Goal: Task Accomplishment & Management: Manage account settings

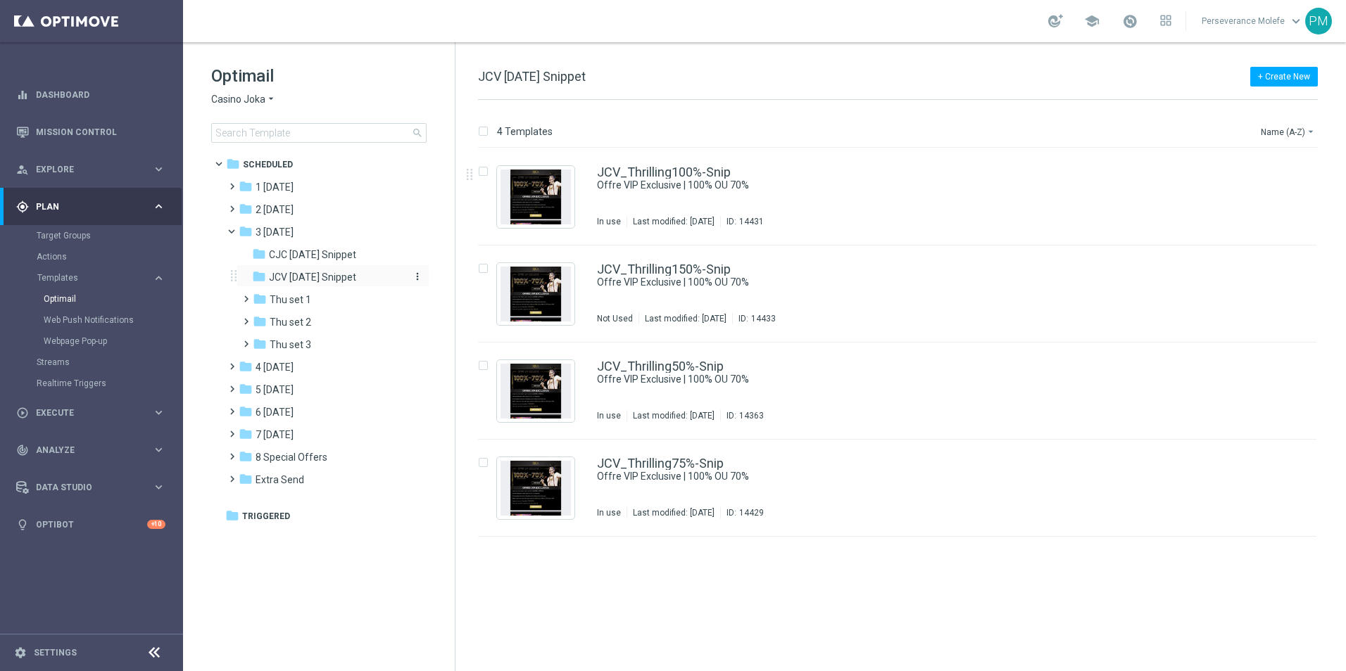
click at [370, 281] on div "folder JCV Thursday Snippet" at bounding box center [327, 278] width 150 height 16
click at [676, 174] on link "JCV_Thrilling100%-Snip" at bounding box center [664, 172] width 134 height 13
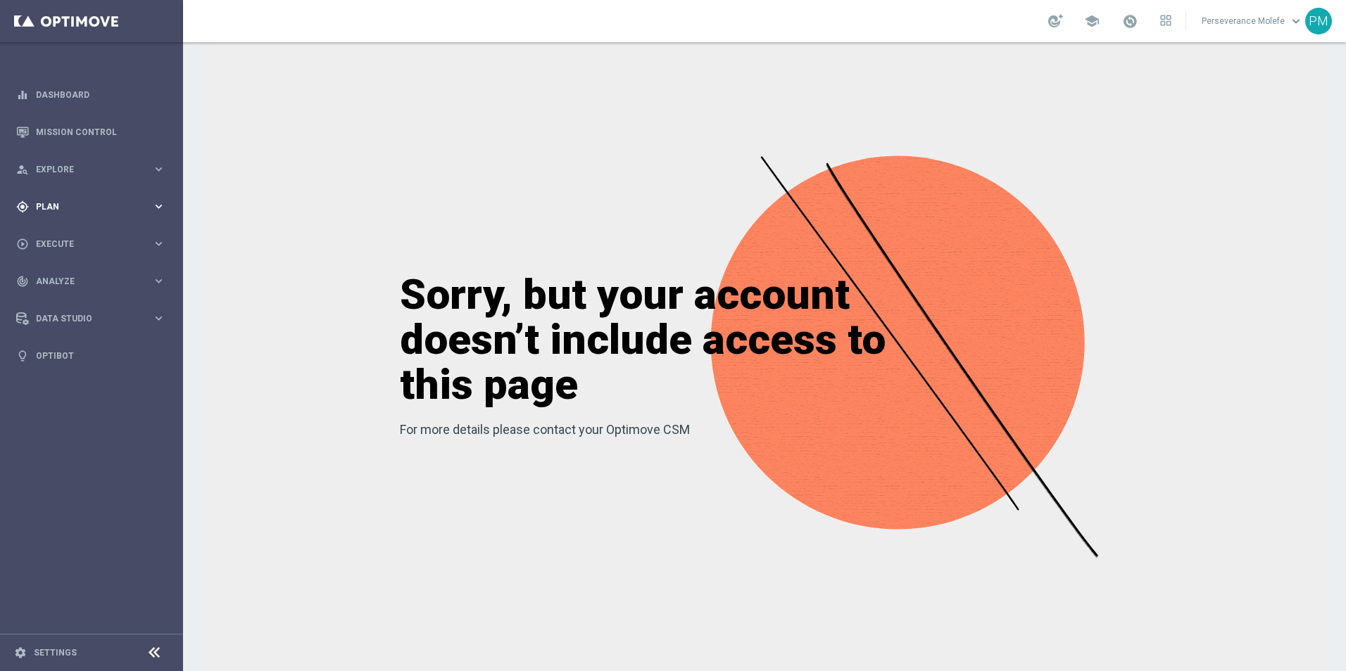
click at [91, 216] on div "gps_fixed Plan keyboard_arrow_right" at bounding box center [91, 206] width 182 height 37
click at [72, 277] on span "Templates" at bounding box center [87, 278] width 101 height 8
click at [70, 302] on link "Optimail" at bounding box center [95, 298] width 103 height 11
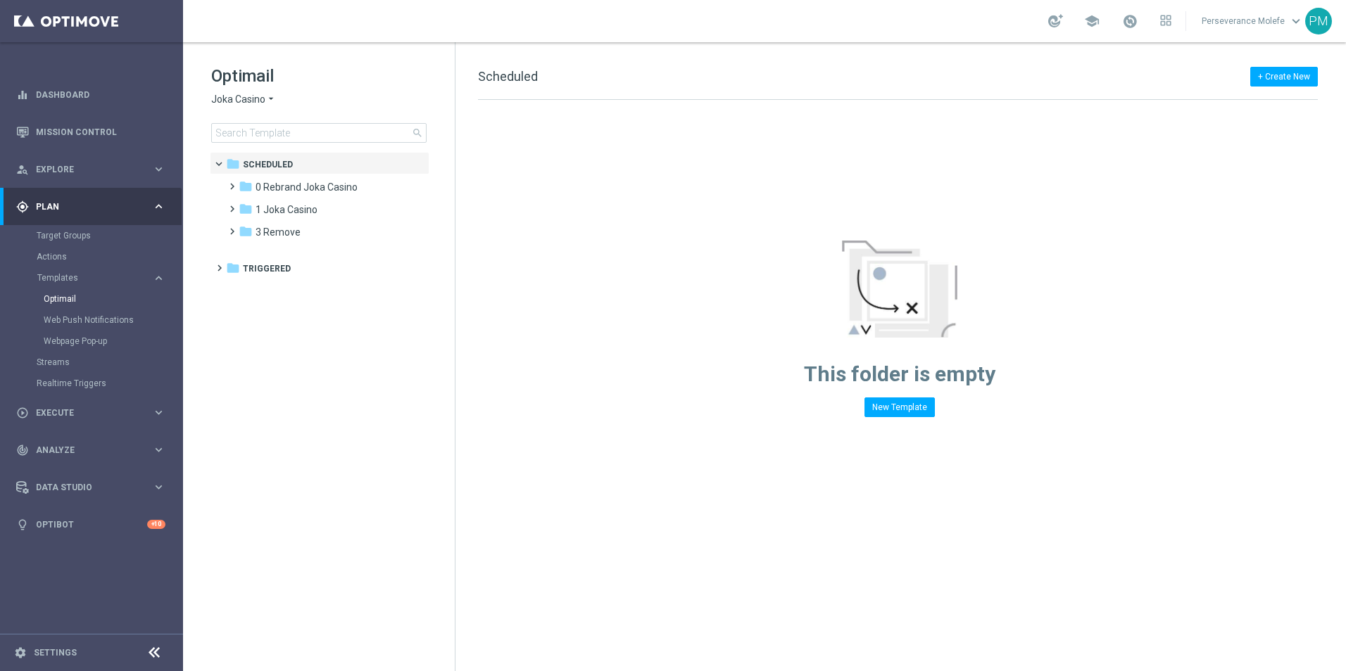
click at [261, 94] on span "Joka Casino" at bounding box center [238, 99] width 54 height 13
click at [253, 227] on div "Casino Joka" at bounding box center [265, 233] width 106 height 17
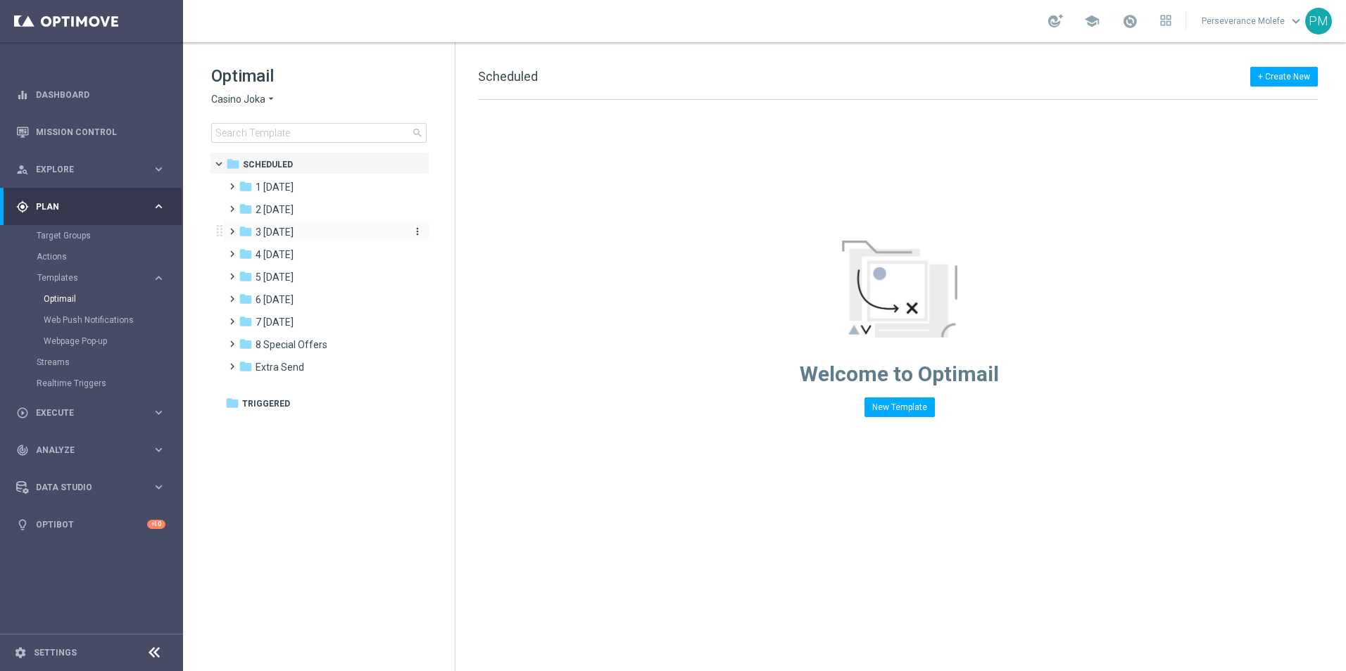
click at [305, 237] on div "folder 3 [DATE]" at bounding box center [320, 233] width 162 height 16
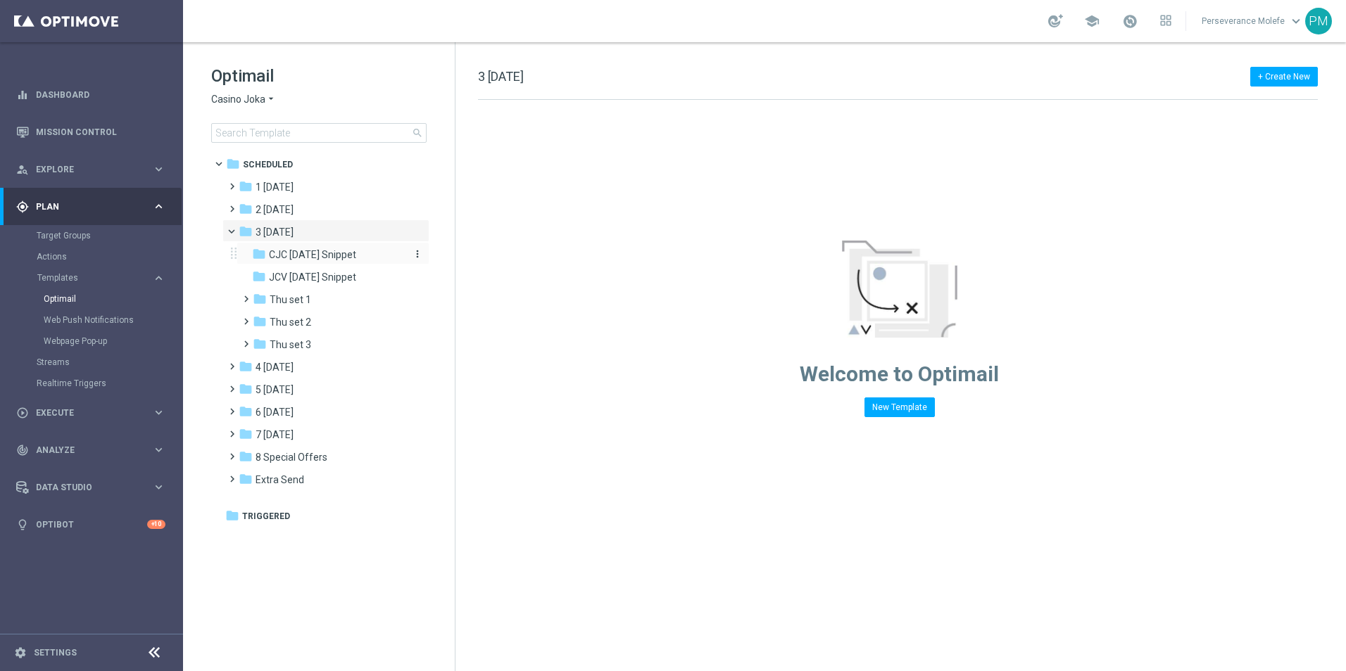
click at [298, 251] on span "CJC [DATE] Snippet" at bounding box center [312, 254] width 87 height 13
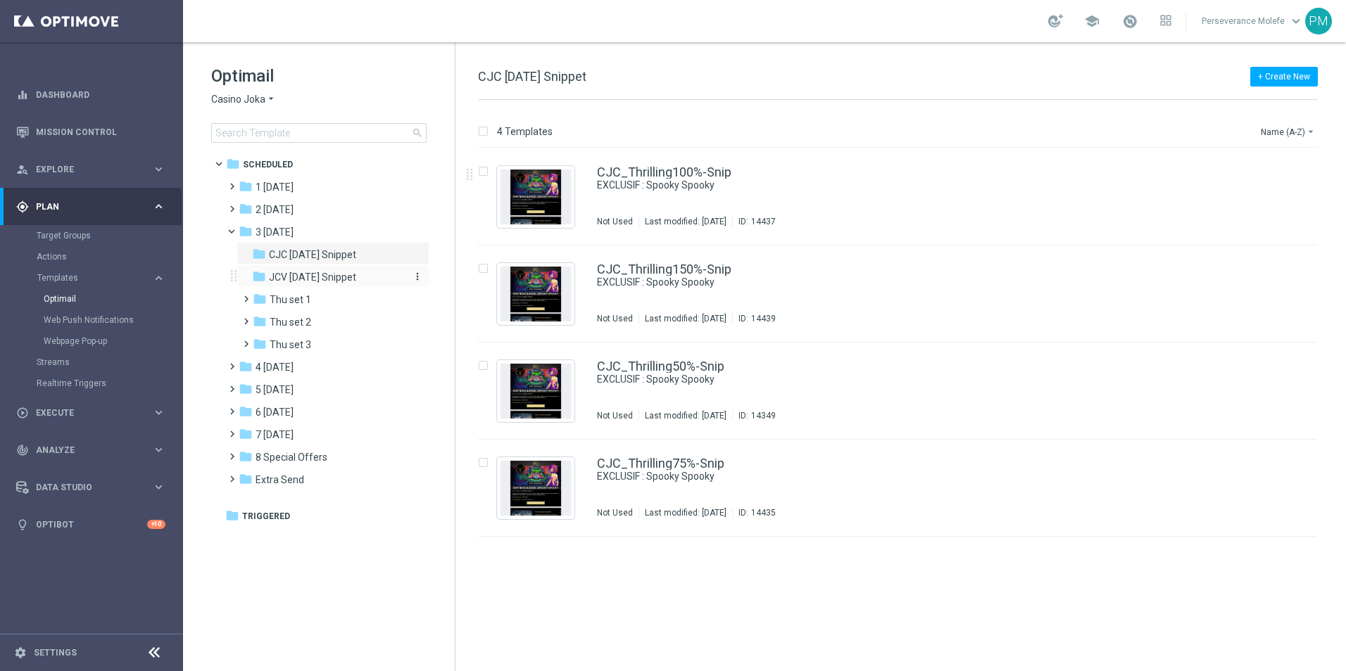
click at [315, 282] on span "JCV [DATE] Snippet" at bounding box center [312, 277] width 87 height 13
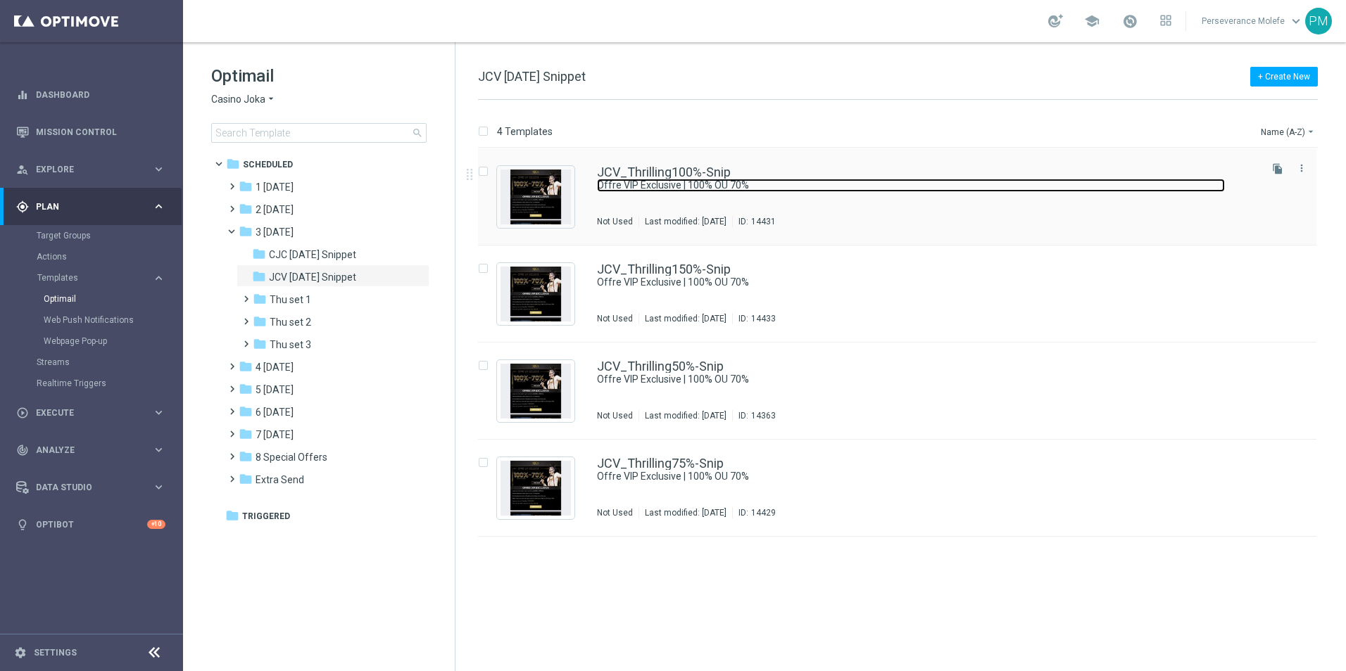
click at [640, 179] on link "Offre VIP Exclusive | 100% OU 70%" at bounding box center [911, 185] width 628 height 13
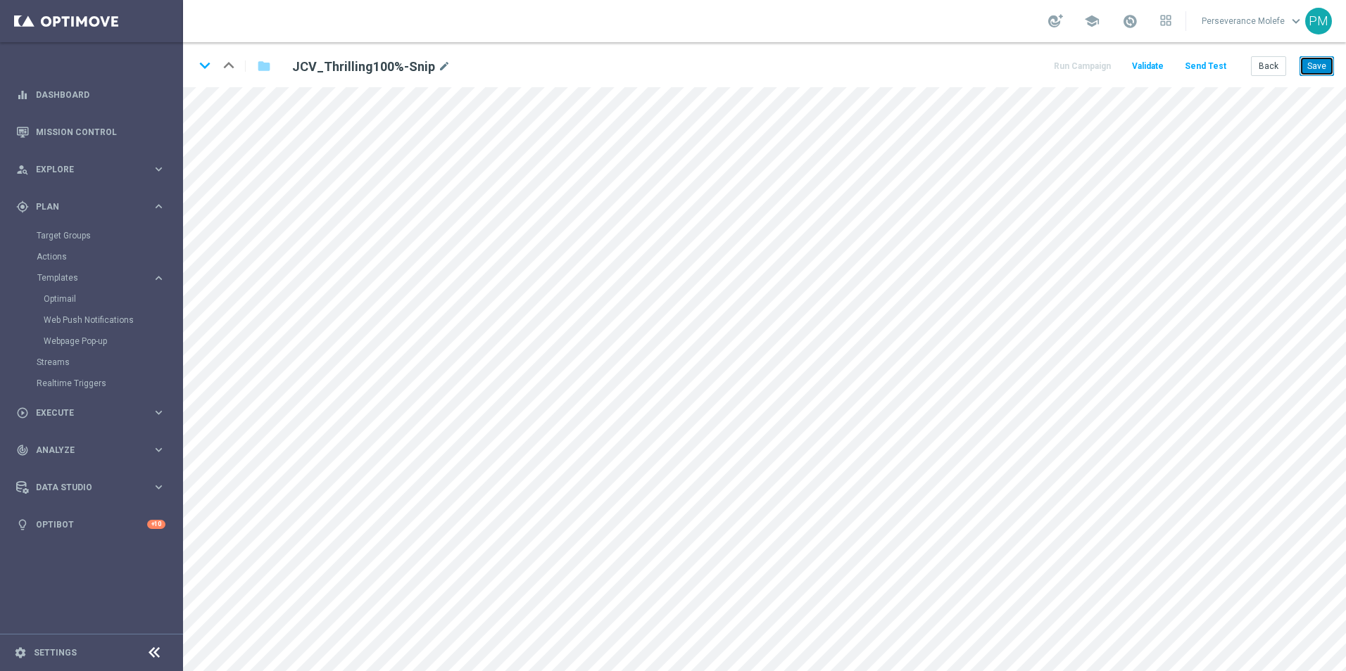
click at [1313, 71] on button "Save" at bounding box center [1316, 66] width 34 height 20
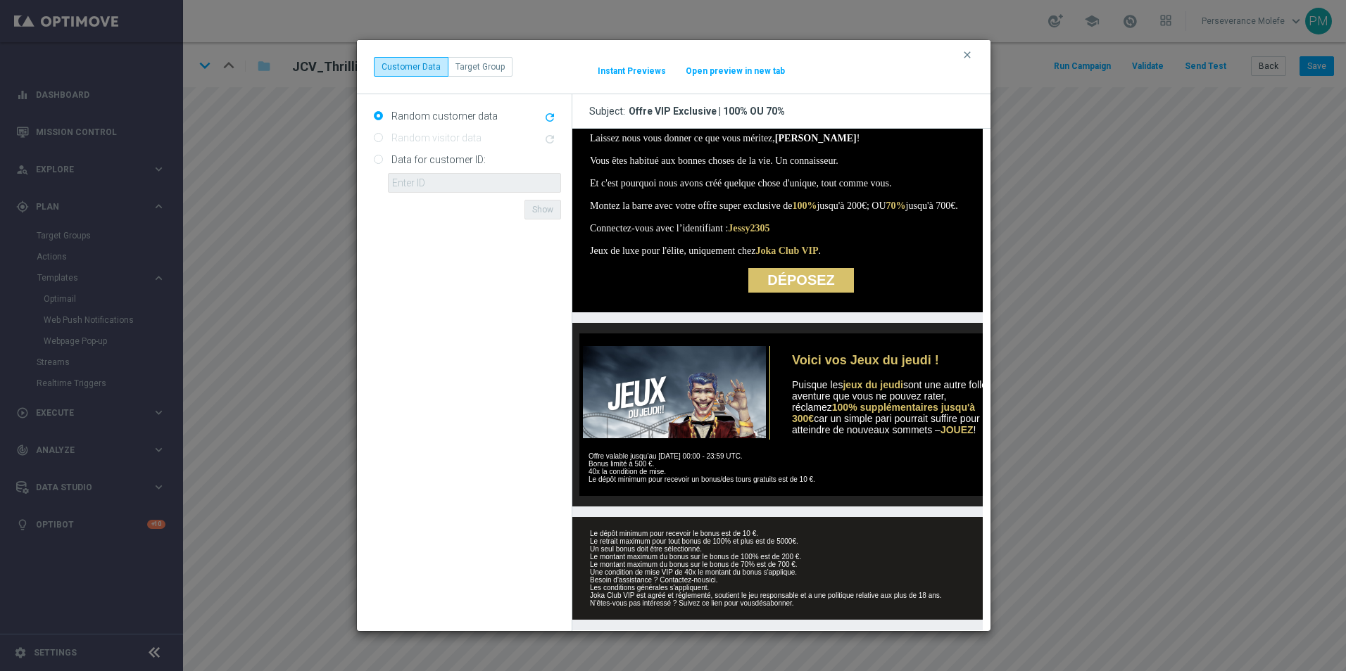
scroll to position [293, 0]
click at [719, 71] on button "Open preview in new tab" at bounding box center [735, 70] width 101 height 11
click at [964, 57] on icon "clear" at bounding box center [966, 54] width 11 height 11
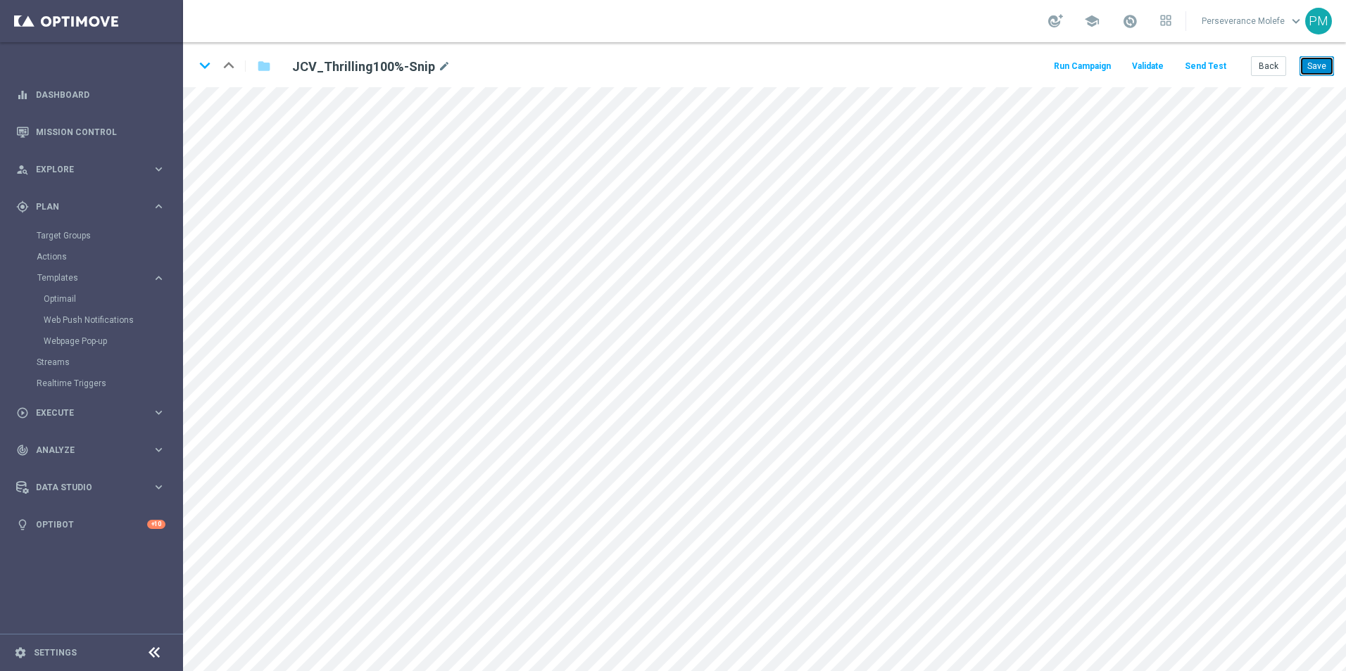
click at [1312, 72] on button "Save" at bounding box center [1316, 66] width 34 height 20
click at [202, 65] on icon "keyboard_arrow_down" at bounding box center [204, 65] width 21 height 21
click at [1308, 70] on button "Save" at bounding box center [1316, 66] width 34 height 20
click at [1263, 63] on button "Back" at bounding box center [1268, 66] width 35 height 20
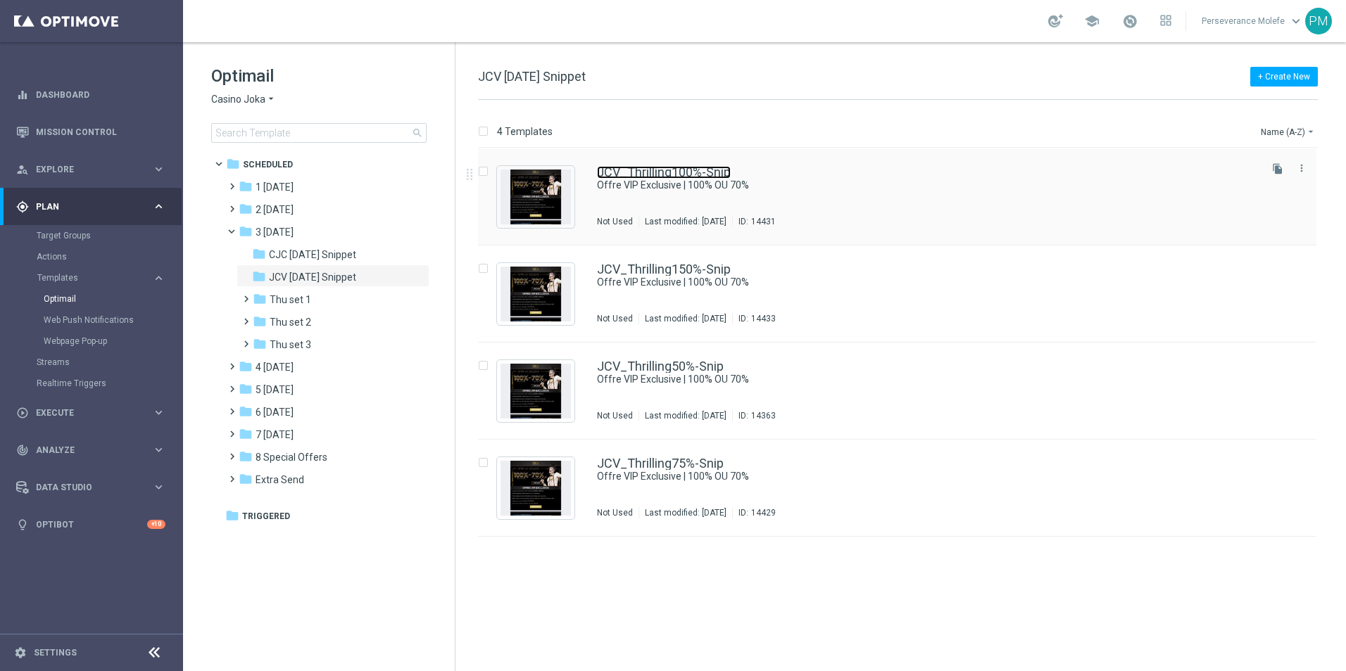
drag, startPoint x: 646, startPoint y: 160, endPoint x: 645, endPoint y: 174, distance: 14.1
click at [645, 174] on link "JCV_Thrilling100%-Snip" at bounding box center [664, 172] width 134 height 13
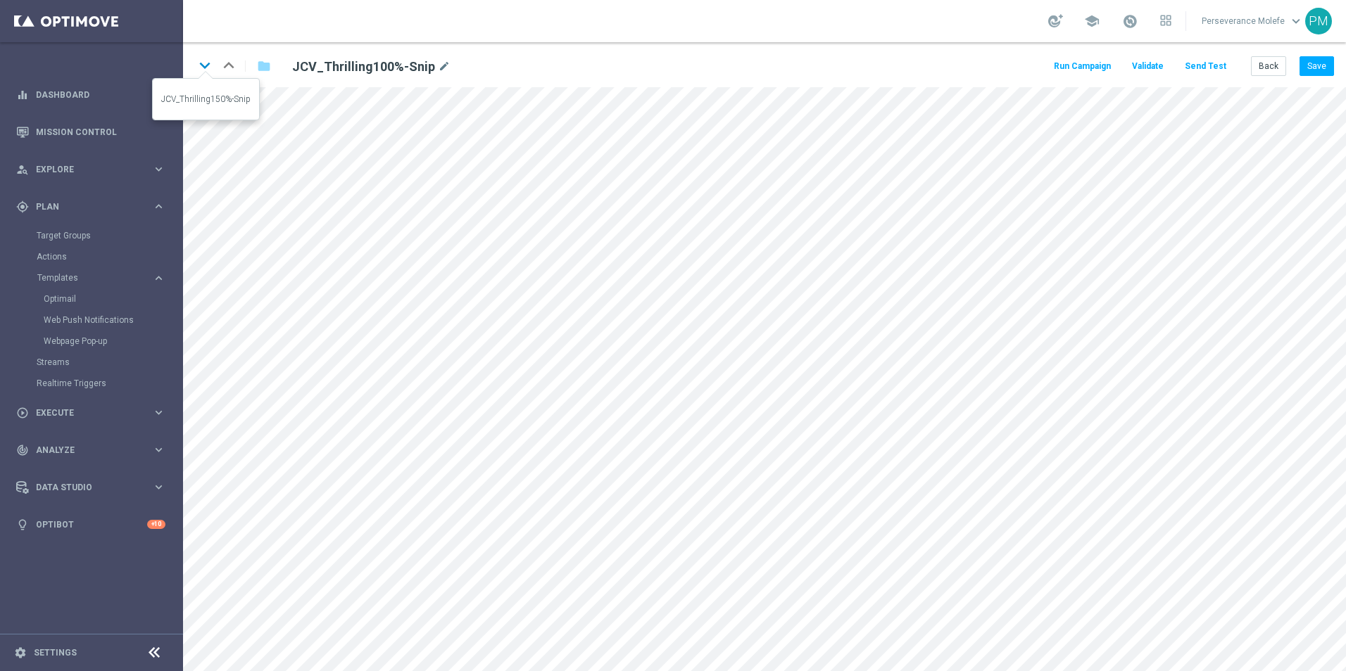
click at [202, 68] on icon "keyboard_arrow_down" at bounding box center [204, 65] width 21 height 21
click at [1325, 64] on button "Save" at bounding box center [1316, 66] width 34 height 20
click at [201, 62] on icon "keyboard_arrow_down" at bounding box center [204, 65] width 21 height 21
click at [1315, 67] on button "Save" at bounding box center [1316, 66] width 34 height 20
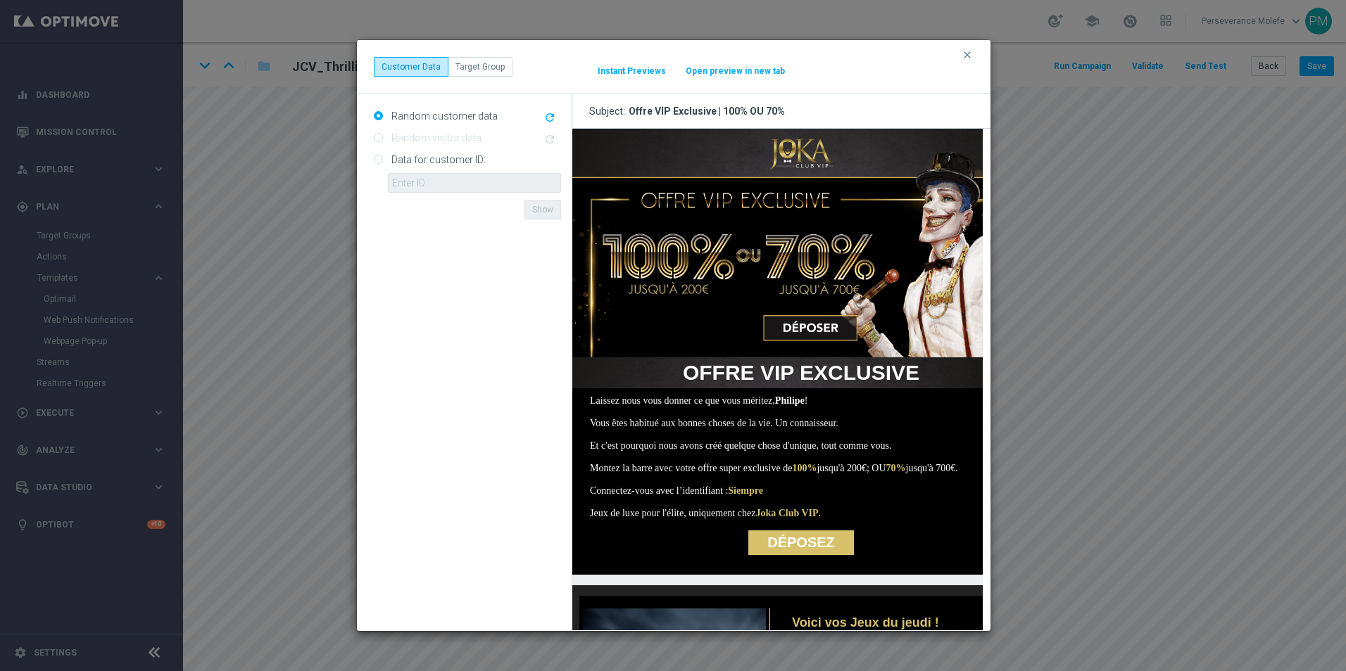
click at [768, 68] on button "Open preview in new tab" at bounding box center [735, 70] width 101 height 11
click at [965, 53] on icon "clear" at bounding box center [966, 54] width 11 height 11
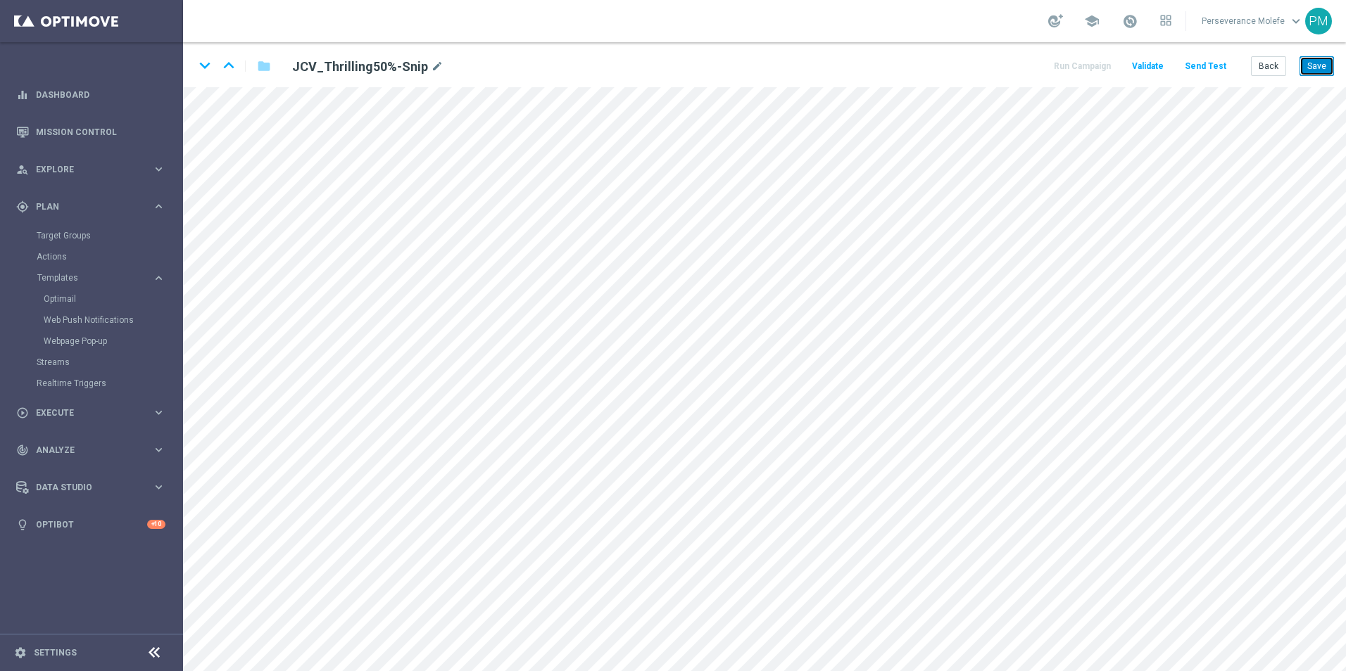
click at [1313, 72] on button "Save" at bounding box center [1316, 66] width 34 height 20
click at [202, 58] on icon "keyboard_arrow_down" at bounding box center [204, 65] width 21 height 21
click at [1323, 71] on button "Save" at bounding box center [1316, 66] width 34 height 20
click at [1268, 69] on button "Back" at bounding box center [1268, 66] width 35 height 20
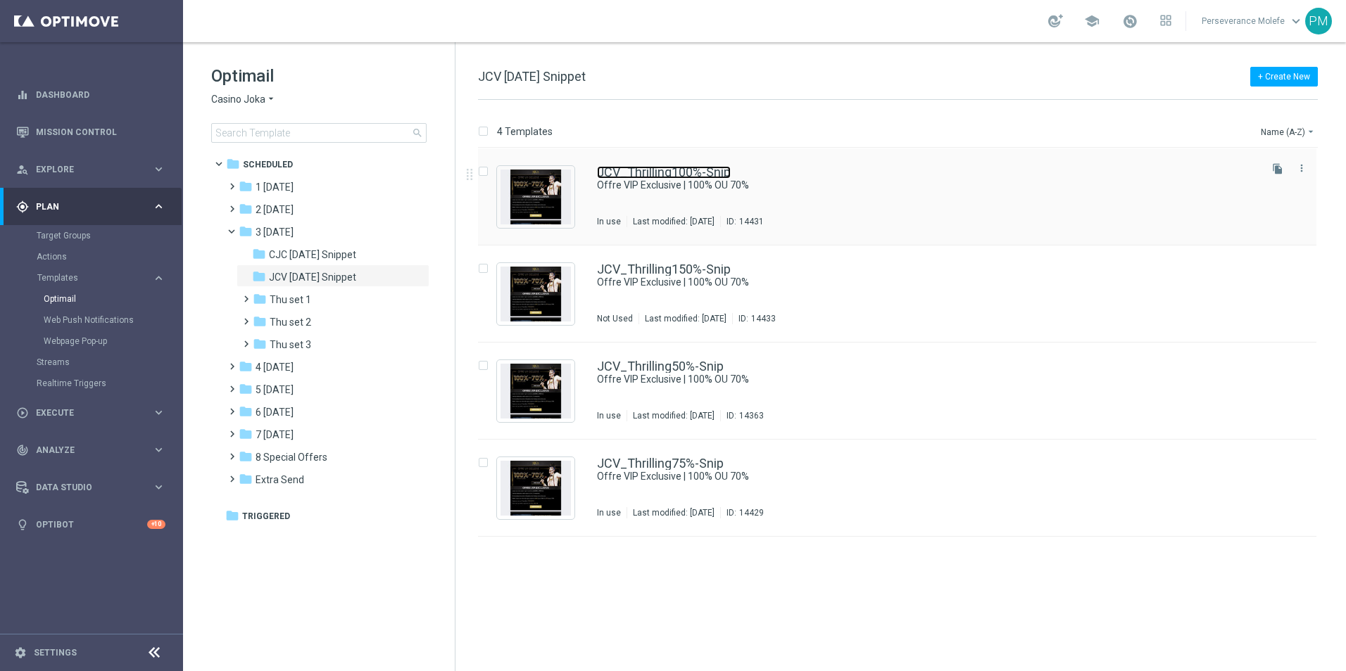
click at [649, 170] on link "JCV_Thrilling100%-Snip" at bounding box center [664, 172] width 134 height 13
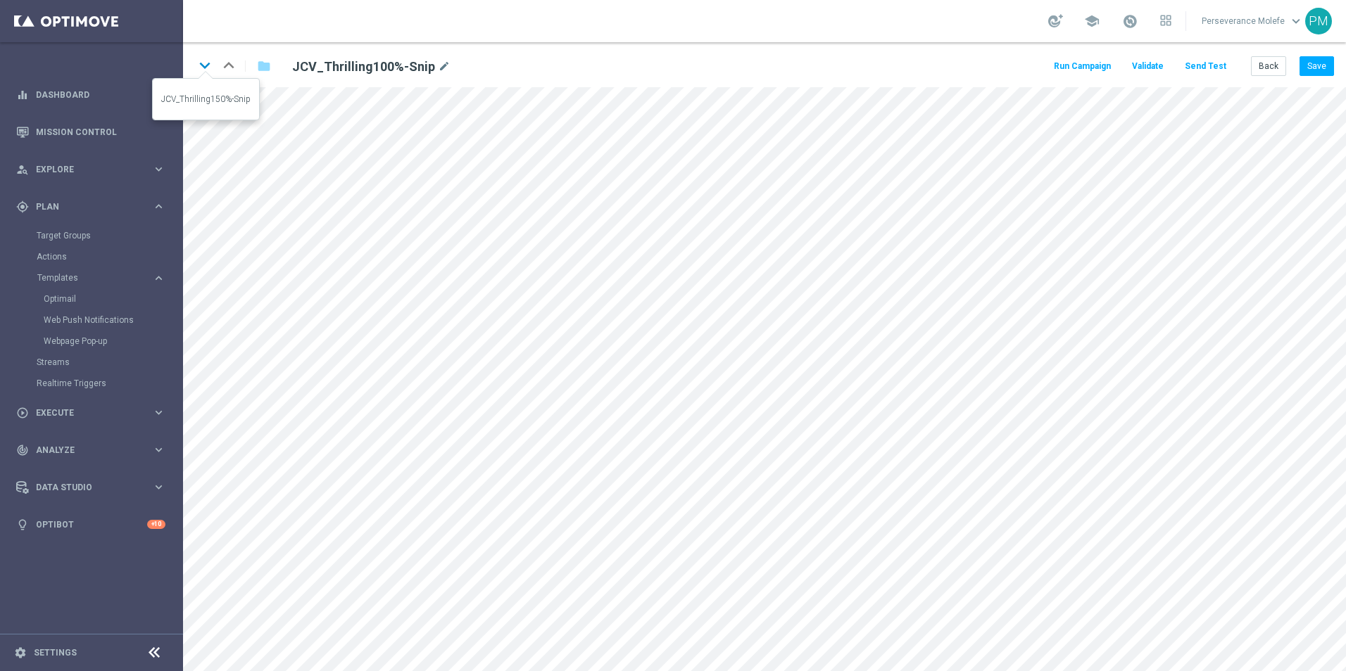
click at [198, 69] on icon "keyboard_arrow_down" at bounding box center [204, 65] width 21 height 21
click at [208, 68] on icon "keyboard_arrow_down" at bounding box center [204, 65] width 21 height 21
click at [197, 64] on icon "keyboard_arrow_down" at bounding box center [204, 65] width 21 height 21
click at [221, 61] on icon "keyboard_arrow_up" at bounding box center [228, 65] width 21 height 21
click at [1279, 69] on button "Back" at bounding box center [1268, 66] width 35 height 20
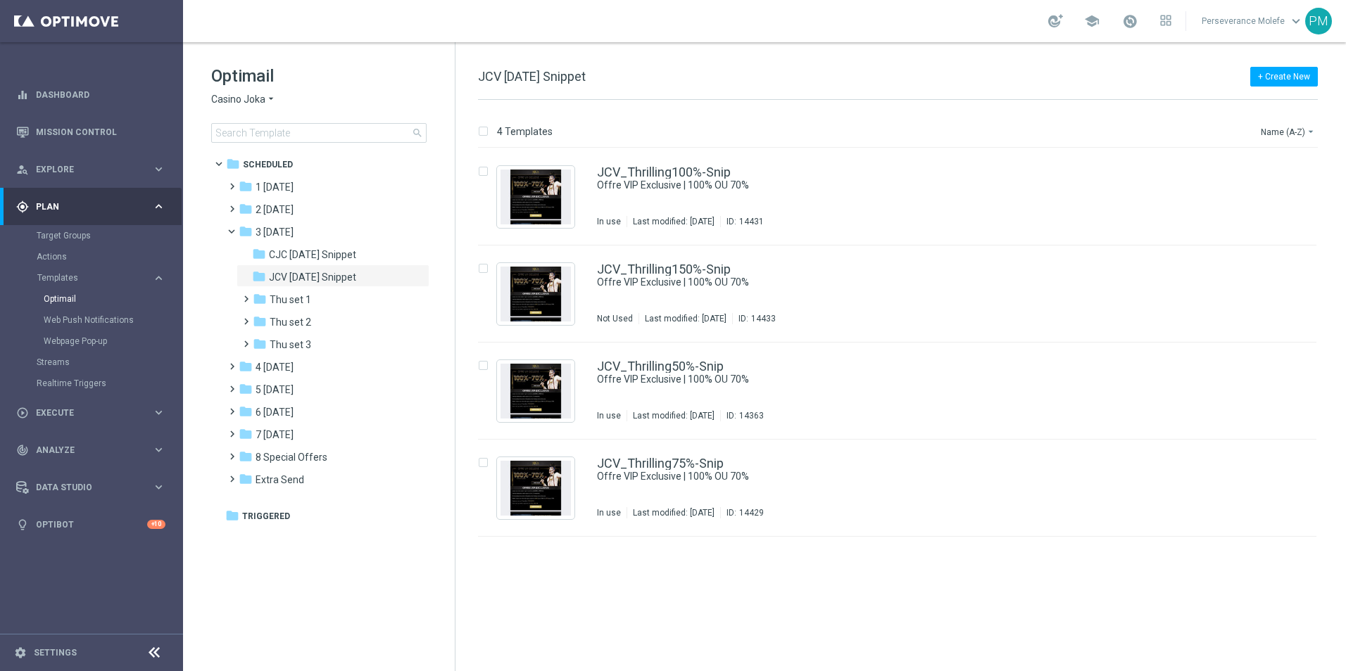
click at [258, 107] on div "Optimail Casino Joka arrow_drop_down × Casino Joka search" at bounding box center [333, 104] width 244 height 78
click at [255, 104] on span "Casino Joka" at bounding box center [238, 99] width 54 height 13
click at [0, 0] on span "Le Roi [PERSON_NAME]" at bounding box center [0, 0] width 0 height 0
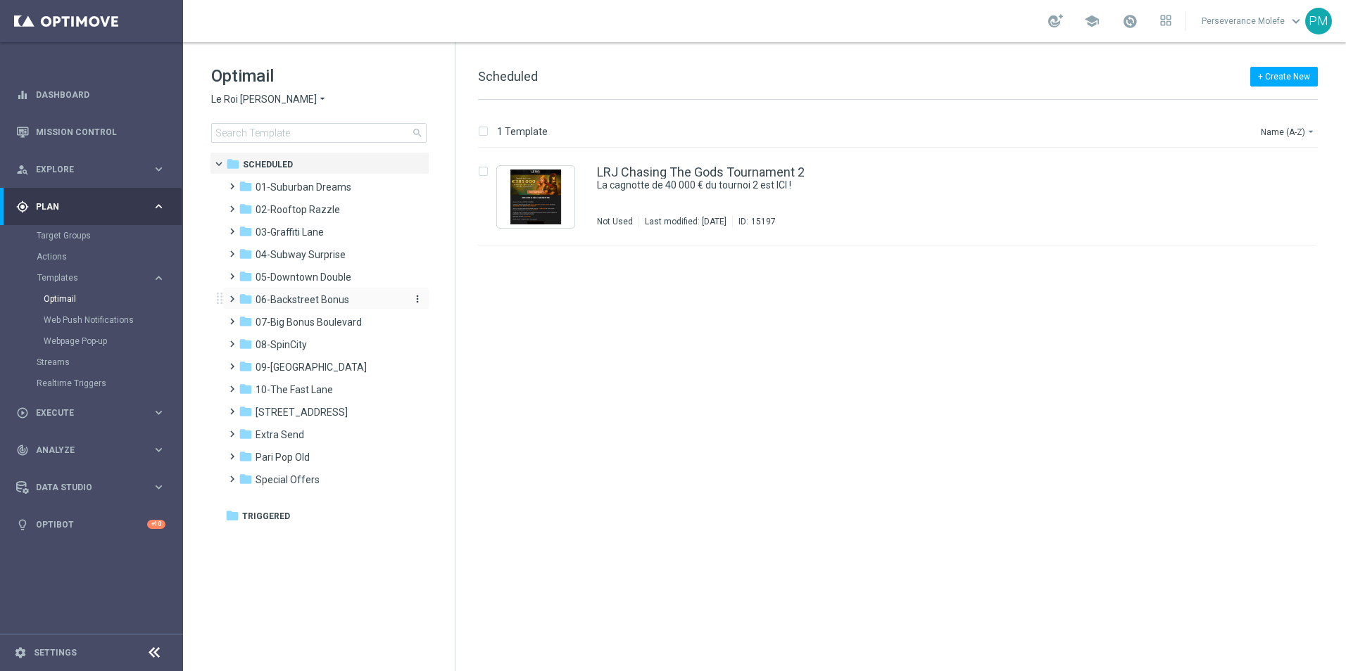
click at [308, 301] on span "06-Backstreet Bonus" at bounding box center [302, 299] width 94 height 13
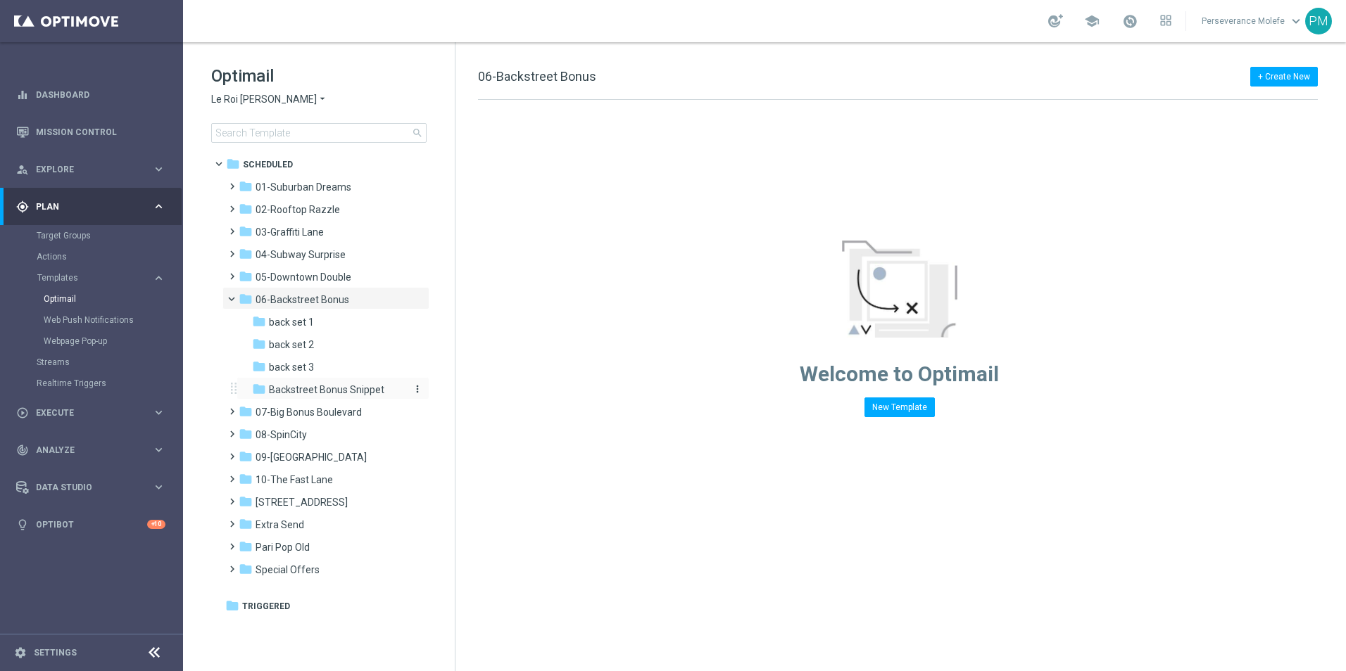
click at [351, 399] on div "folder Backstreet Bonus Snippet more_vert" at bounding box center [332, 388] width 193 height 23
click at [353, 395] on span "Backstreet Bonus Snippet" at bounding box center [326, 390] width 115 height 13
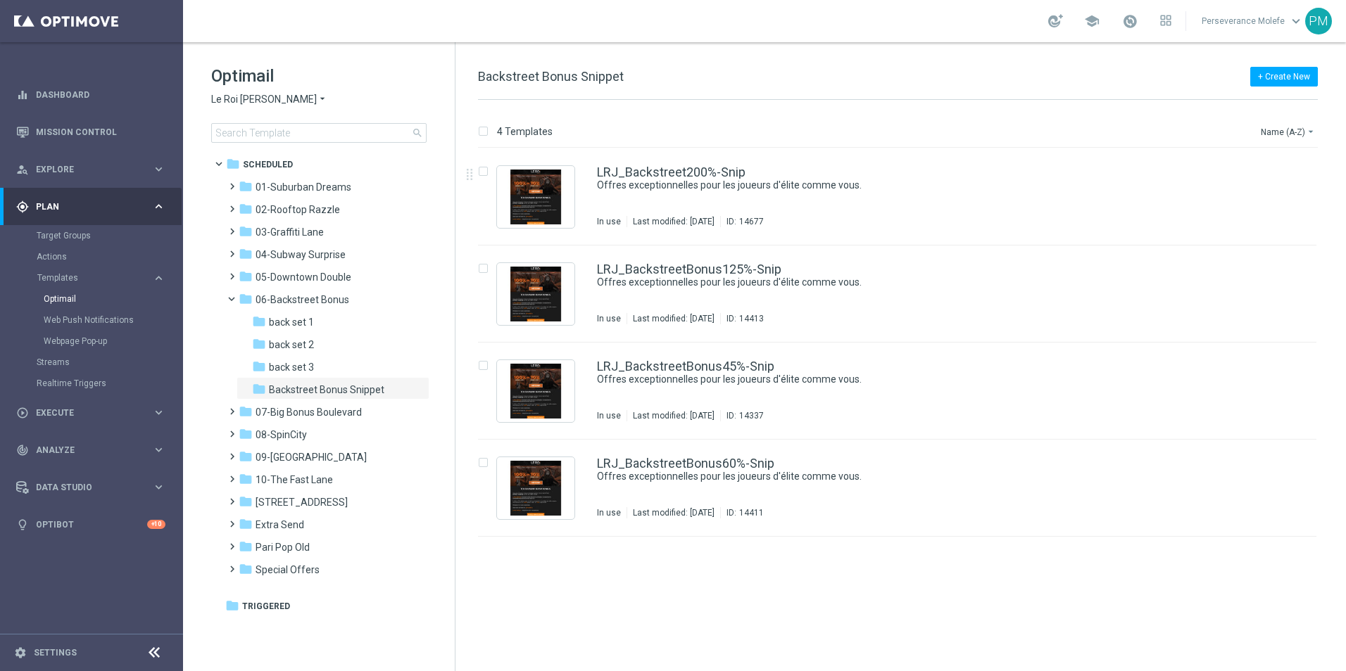
click at [317, 102] on icon "arrow_drop_down" at bounding box center [322, 99] width 11 height 13
click at [0, 0] on span "Casino Joka" at bounding box center [0, 0] width 0 height 0
click at [254, 98] on span "Casino Joka" at bounding box center [238, 99] width 54 height 13
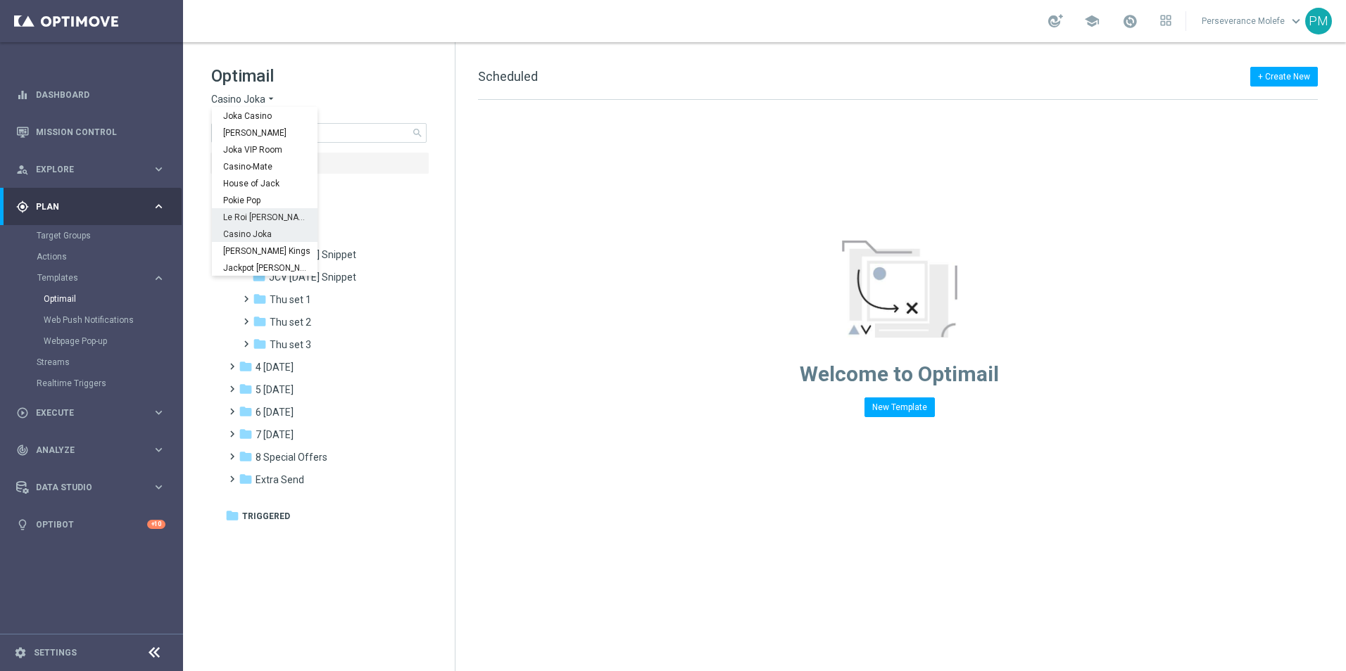
click at [265, 210] on div "Le Roi [PERSON_NAME]" at bounding box center [265, 216] width 106 height 17
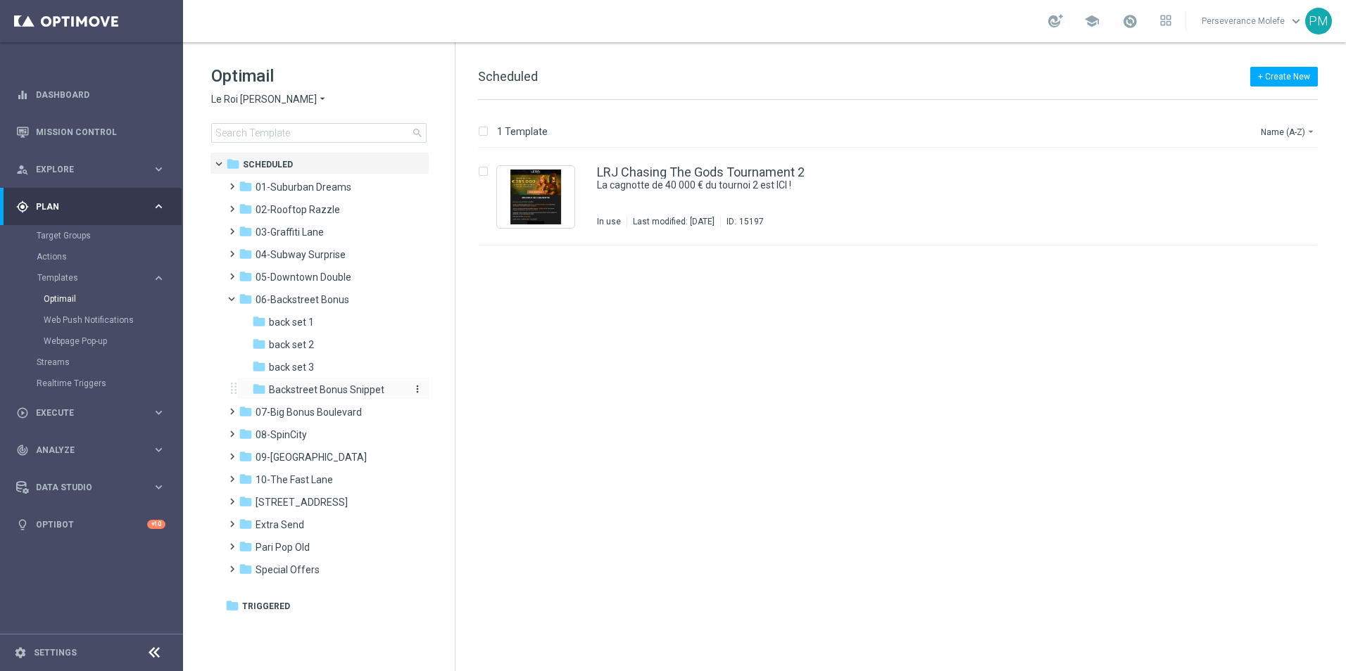
click at [340, 394] on span "Backstreet Bonus Snippet" at bounding box center [326, 390] width 115 height 13
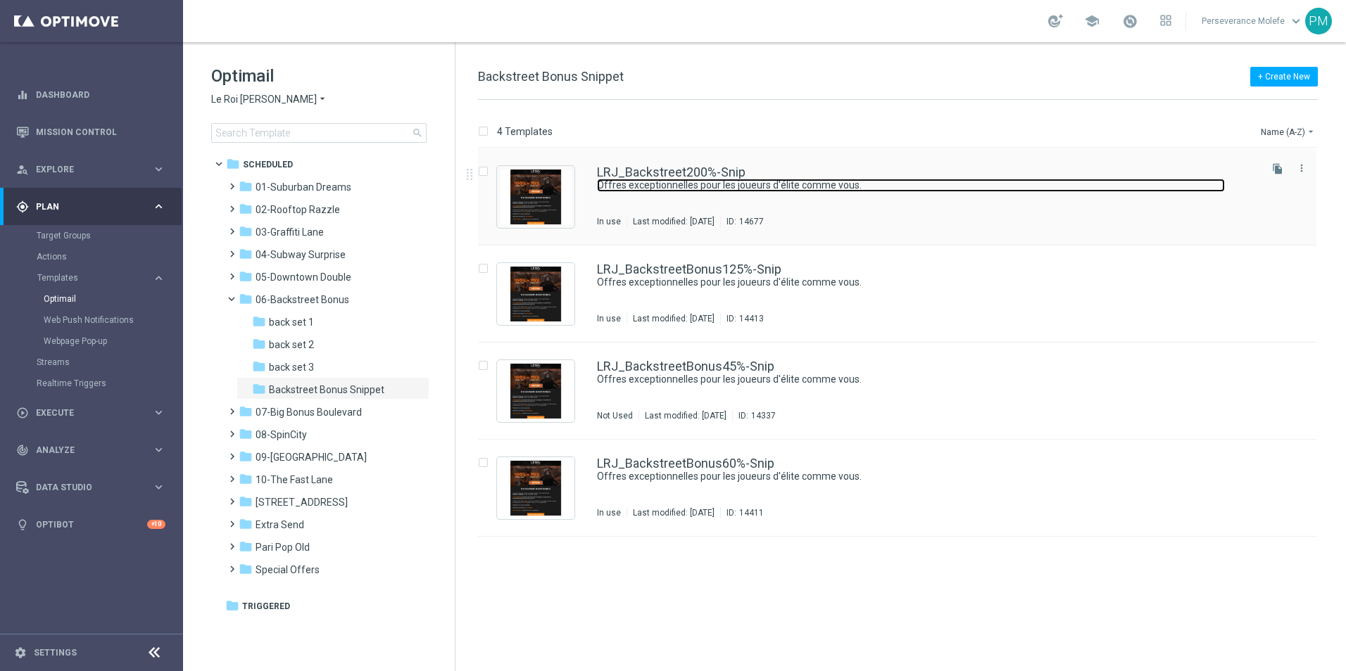
click at [620, 179] on link "Offres exceptionnelles pour les joueurs d'élite comme vous." at bounding box center [911, 185] width 628 height 13
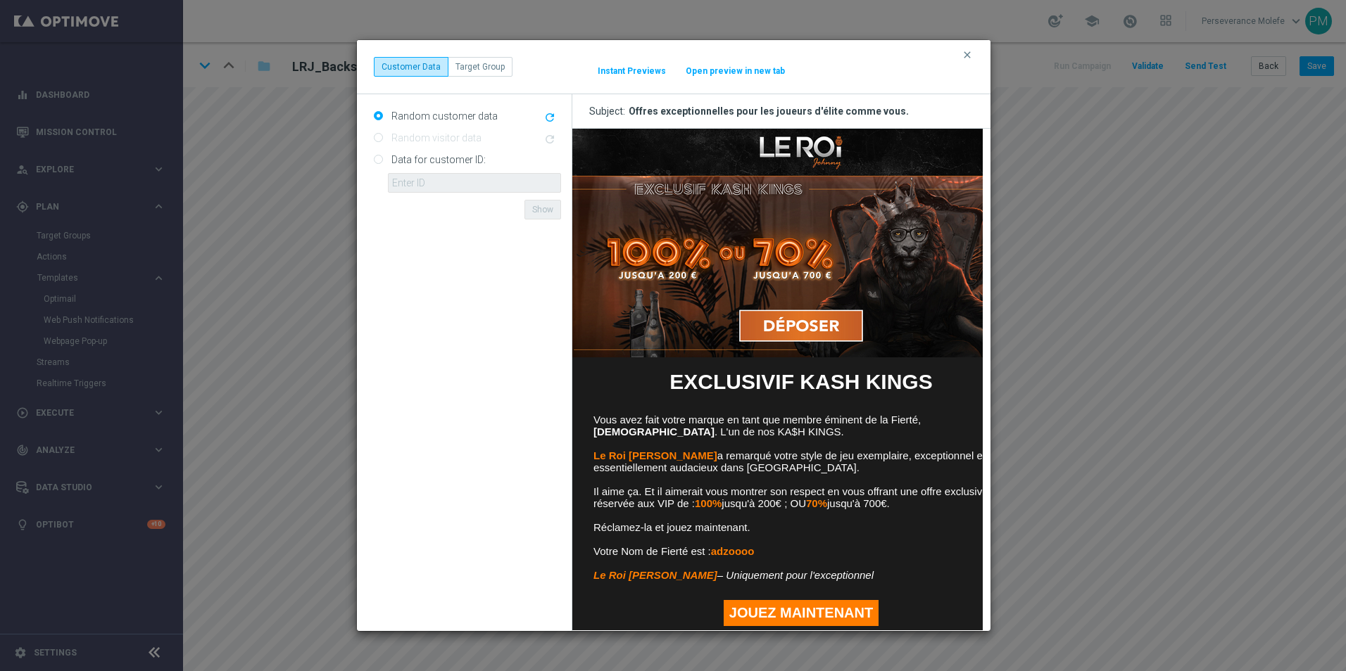
click at [705, 74] on button "Open preview in new tab" at bounding box center [735, 70] width 101 height 11
click at [966, 53] on icon "clear" at bounding box center [966, 54] width 11 height 11
click at [706, 67] on div "clear Customer Data Target Group It might take a while... Instant Previews Open…" at bounding box center [674, 67] width 600 height 20
click at [706, 68] on button "Open preview in new tab" at bounding box center [735, 70] width 101 height 11
drag, startPoint x: 963, startPoint y: 56, endPoint x: 768, endPoint y: 123, distance: 206.1
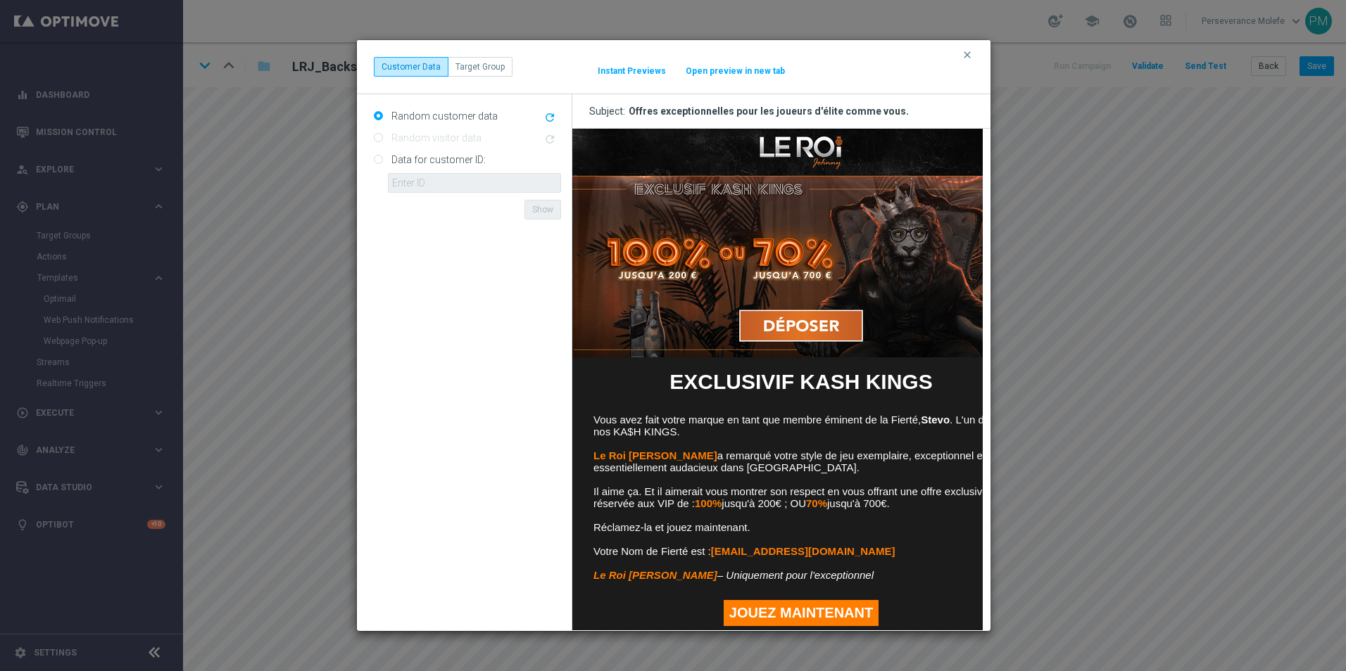
click at [963, 56] on icon "clear" at bounding box center [966, 54] width 11 height 11
click at [744, 66] on button "Open preview in new tab" at bounding box center [735, 70] width 101 height 11
click at [961, 52] on icon "clear" at bounding box center [966, 54] width 11 height 11
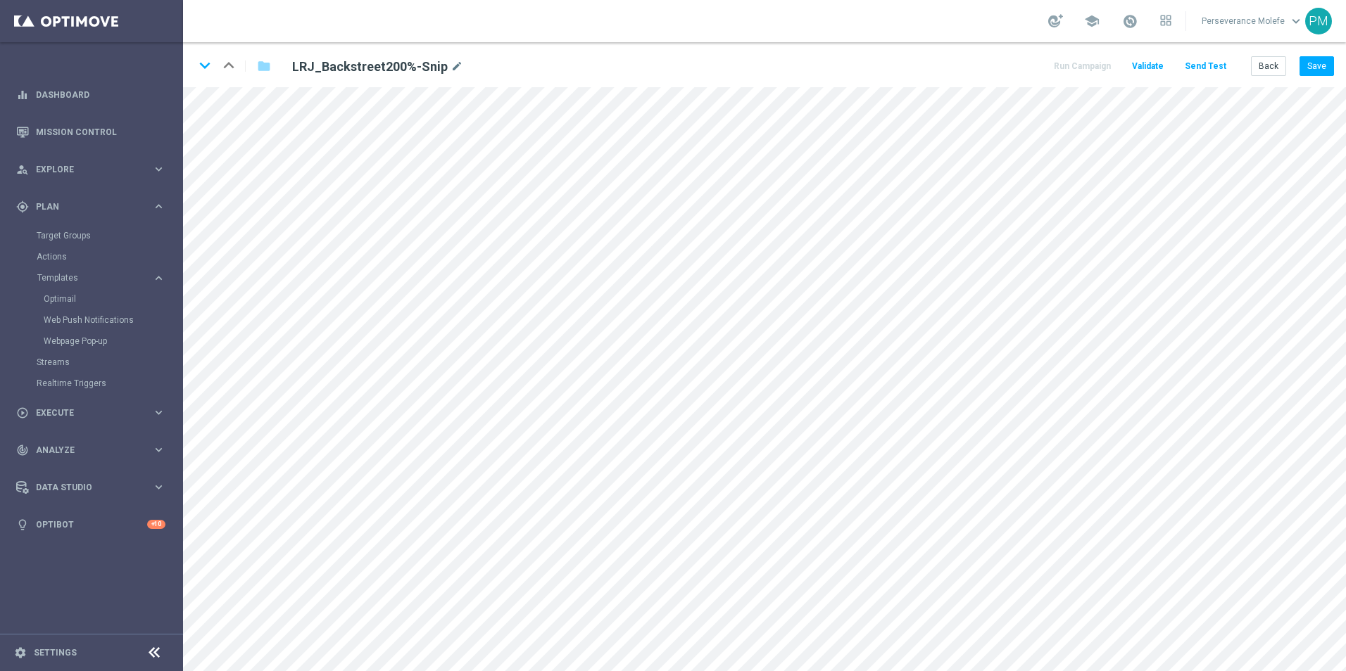
click at [1341, 63] on div "keyboard_arrow_down keyboard_arrow_up folder LRJ_Backstreet200%-Snip mode_edit …" at bounding box center [764, 64] width 1163 height 45
click at [1325, 67] on button "Save" at bounding box center [1316, 66] width 34 height 20
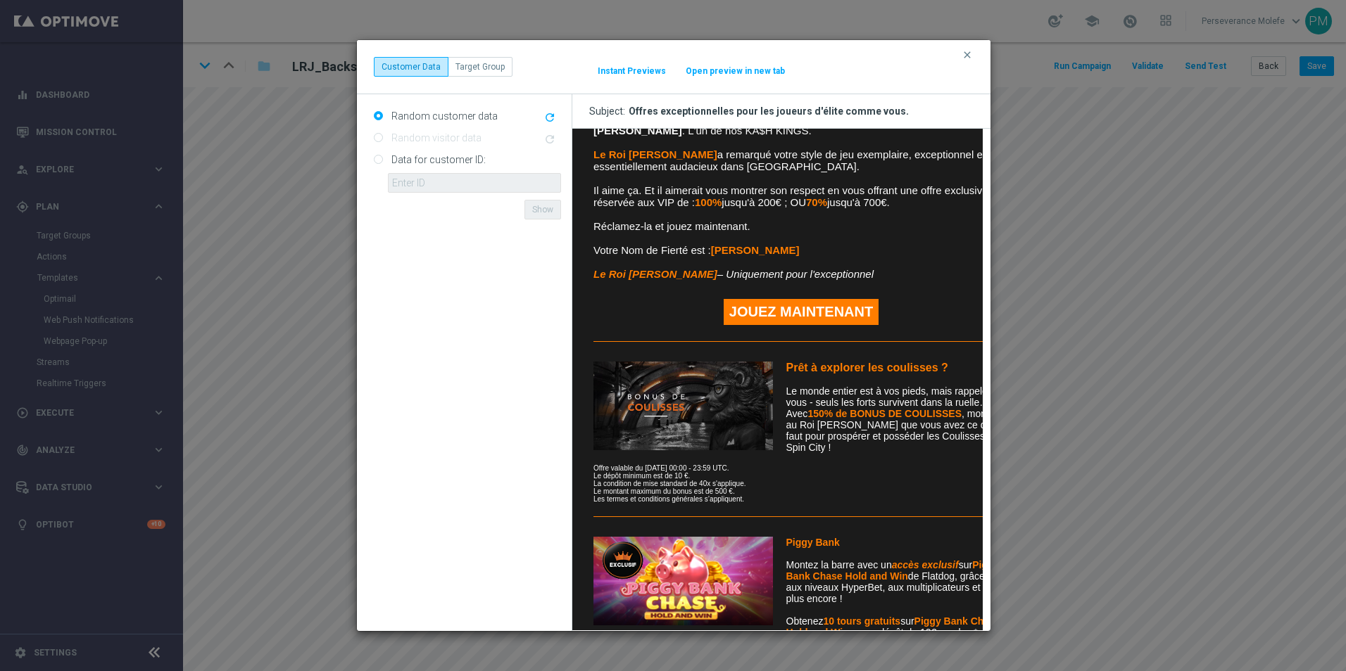
scroll to position [301, 0]
click at [963, 55] on icon "clear" at bounding box center [966, 54] width 11 height 11
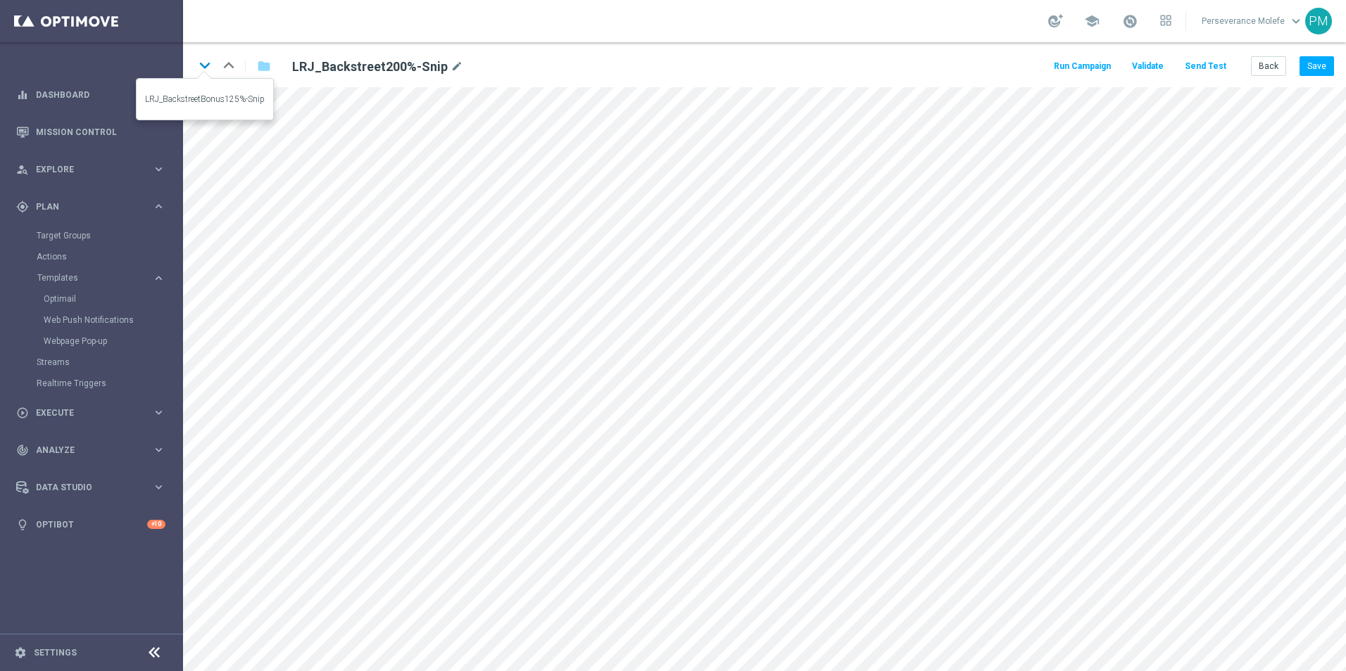
click at [206, 73] on icon "keyboard_arrow_down" at bounding box center [204, 65] width 21 height 21
click at [1325, 69] on button "Save" at bounding box center [1316, 66] width 34 height 20
click at [199, 68] on icon "keyboard_arrow_down" at bounding box center [204, 65] width 21 height 21
click at [1315, 60] on button "Save" at bounding box center [1316, 66] width 34 height 20
click at [208, 63] on icon "keyboard_arrow_down" at bounding box center [204, 65] width 21 height 21
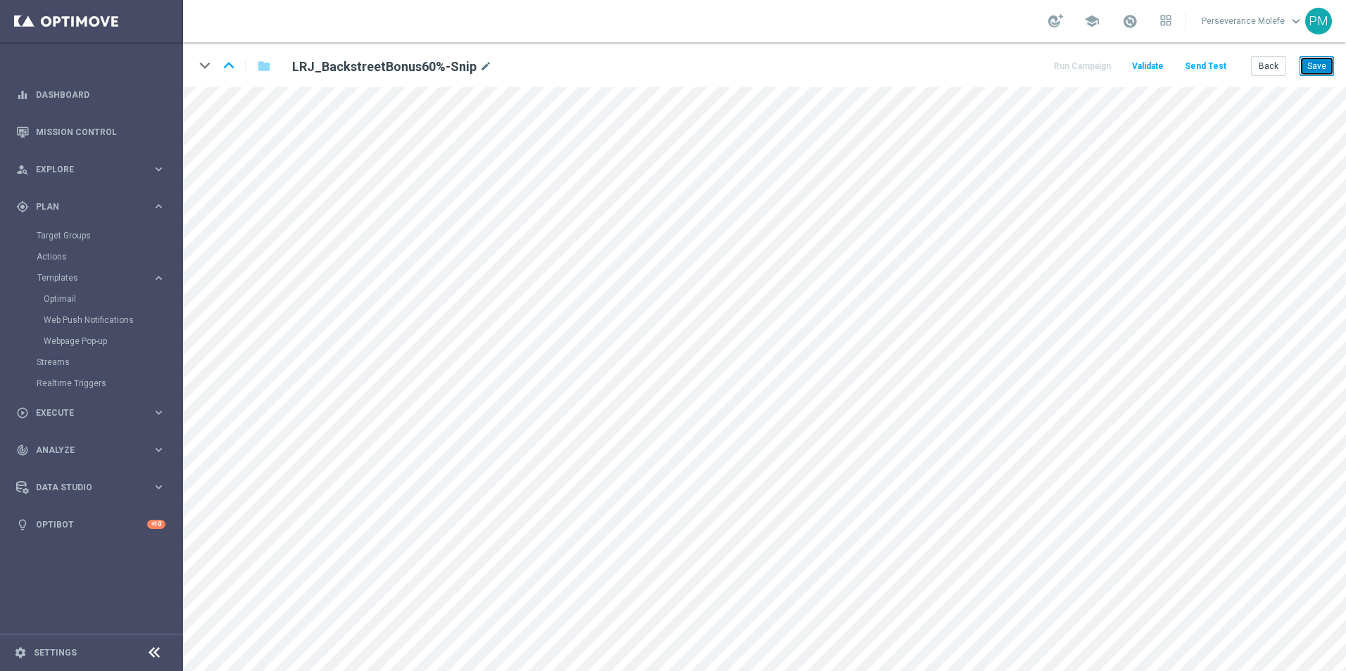
click at [1320, 59] on button "Save" at bounding box center [1316, 66] width 34 height 20
click at [1268, 61] on button "Back" at bounding box center [1268, 66] width 35 height 20
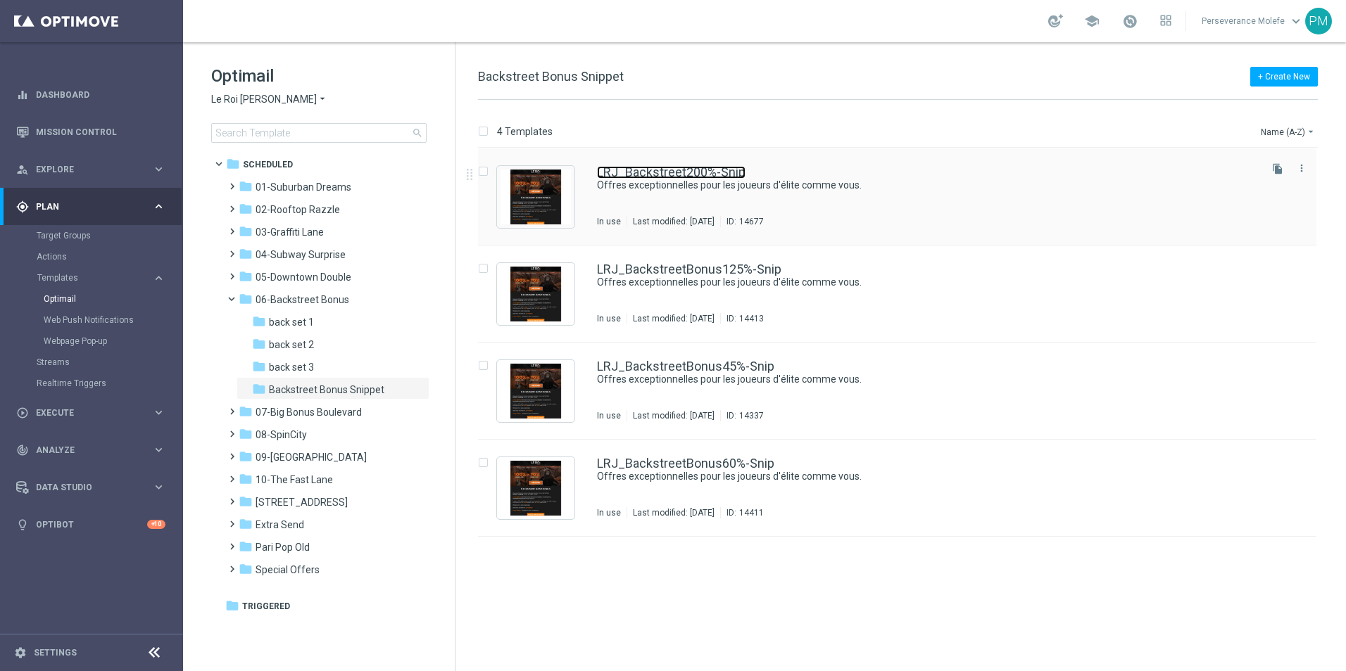
click at [696, 168] on link "LRJ_Backstreet200%-Snip" at bounding box center [671, 172] width 149 height 13
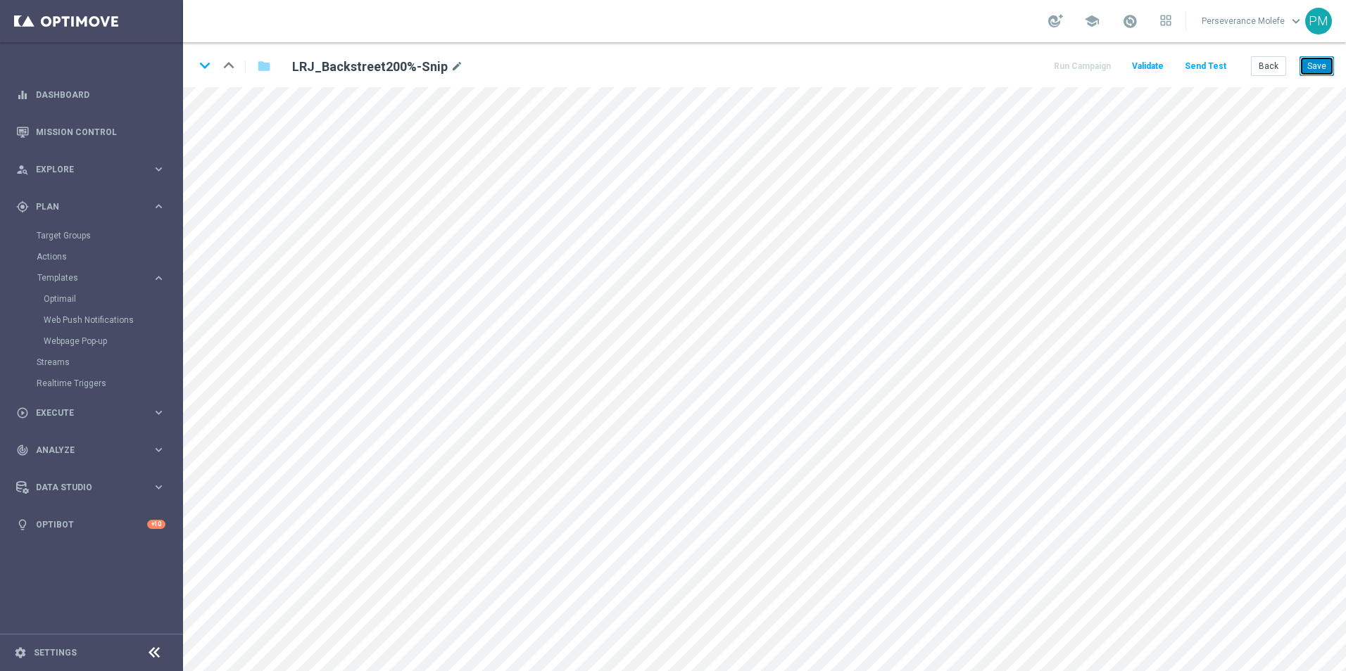
click at [1307, 60] on button "Save" at bounding box center [1316, 66] width 34 height 20
click at [1277, 72] on button "Back" at bounding box center [1268, 66] width 35 height 20
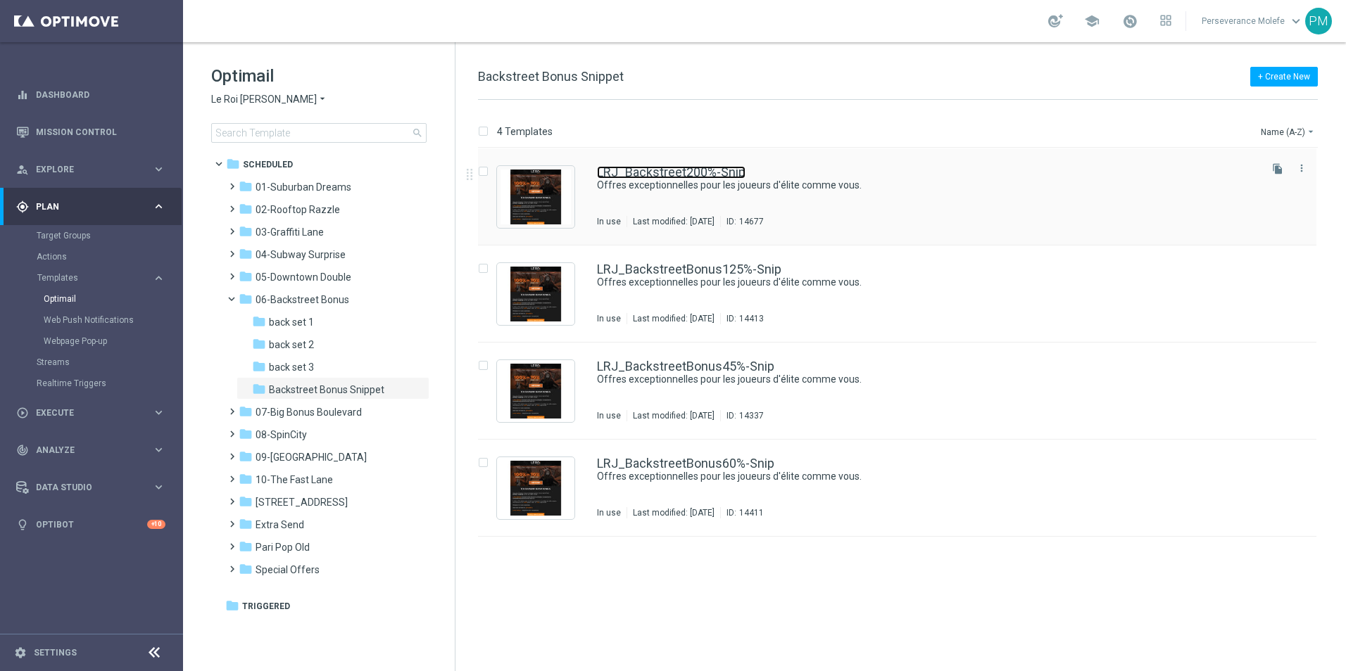
click at [695, 167] on link "LRJ_Backstreet200%-Snip" at bounding box center [671, 172] width 149 height 13
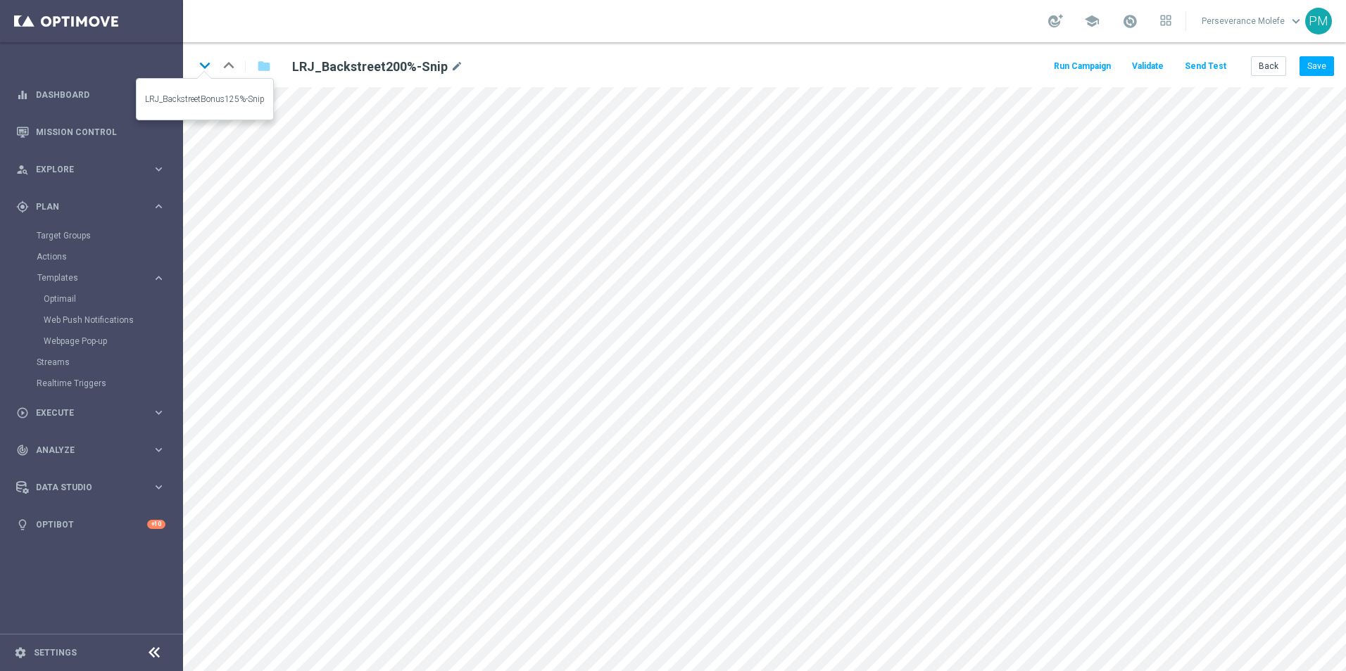
click at [205, 67] on icon "keyboard_arrow_down" at bounding box center [204, 65] width 21 height 21
click at [205, 65] on icon "keyboard_arrow_down" at bounding box center [204, 65] width 21 height 21
click at [199, 65] on icon "keyboard_arrow_down" at bounding box center [204, 65] width 21 height 21
click at [232, 68] on icon "keyboard_arrow_up" at bounding box center [228, 65] width 21 height 21
click at [228, 68] on icon "keyboard_arrow_up" at bounding box center [228, 65] width 21 height 21
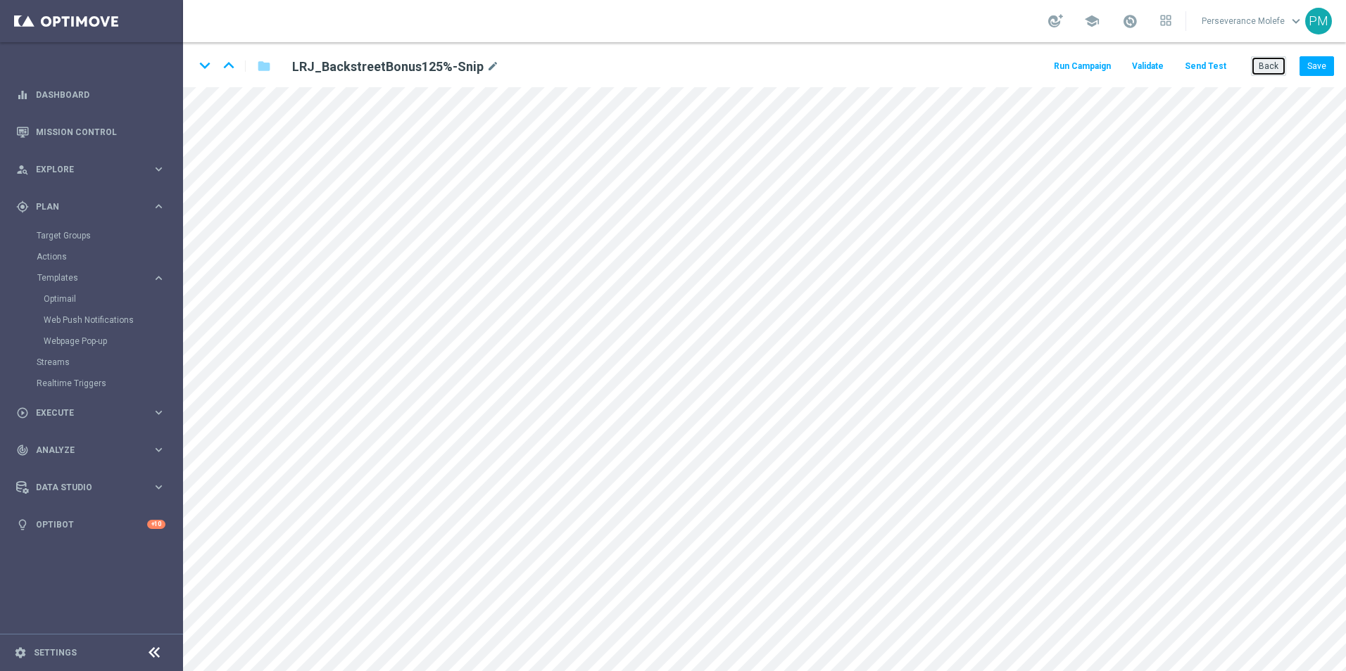
click at [1282, 67] on button "Back" at bounding box center [1268, 66] width 35 height 20
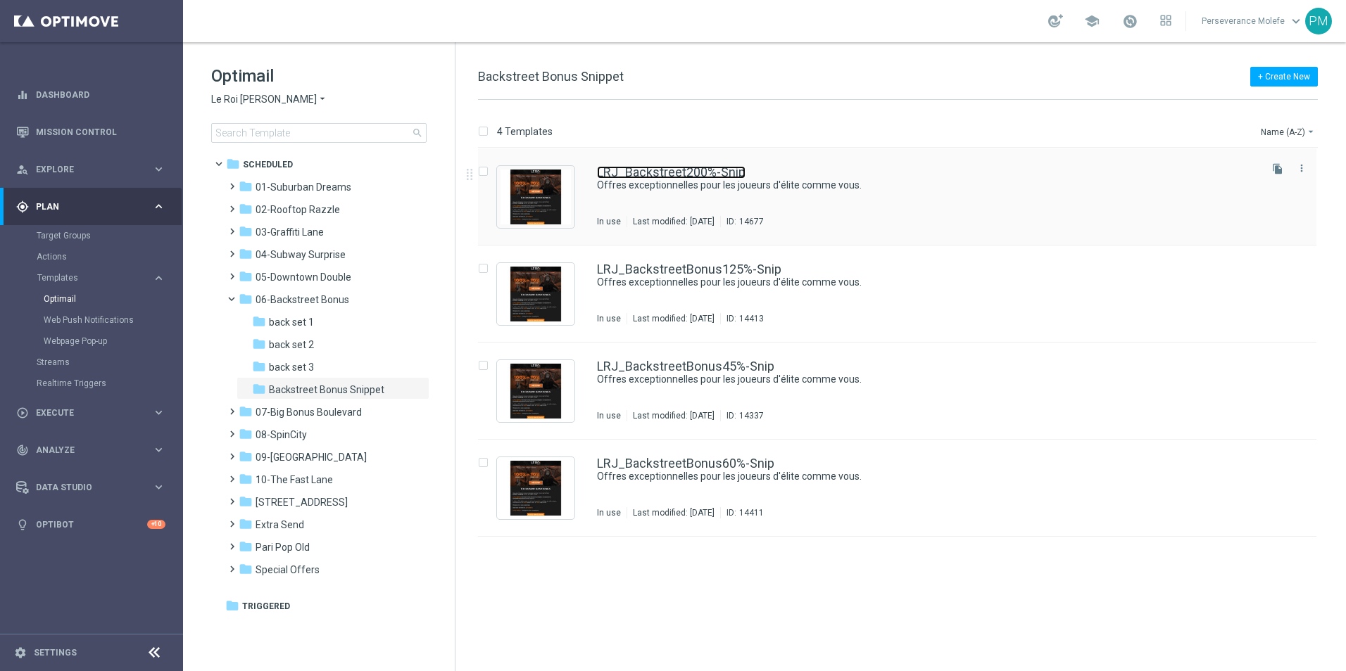
click at [602, 171] on link "LRJ_Backstreet200%-Snip" at bounding box center [671, 172] width 149 height 13
